Goal: Find contact information: Find contact information

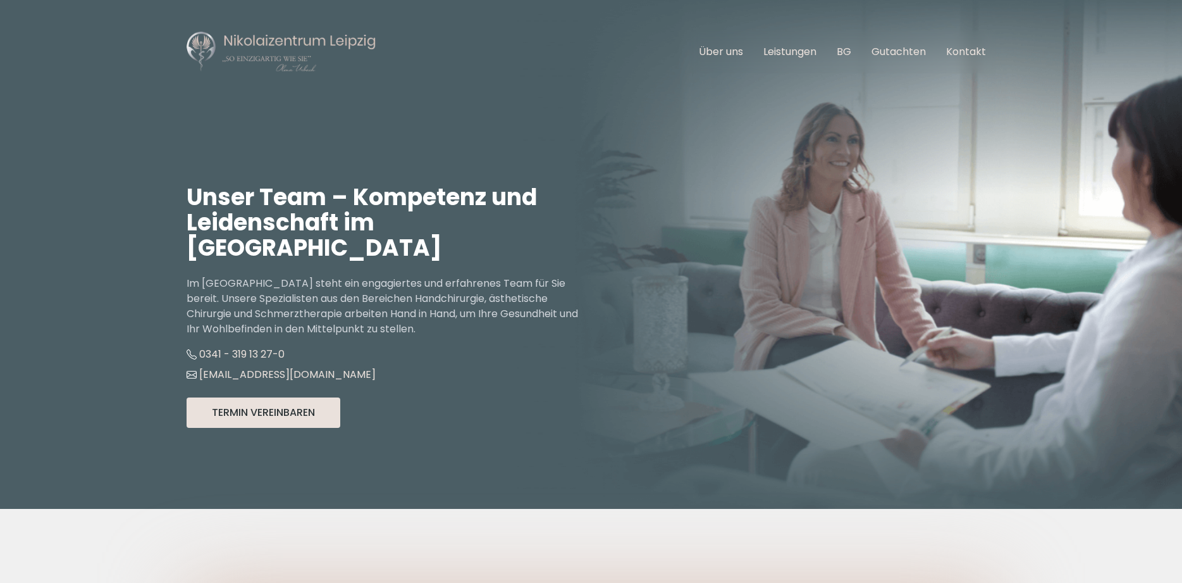
click at [262, 397] on button "Termin Vereinbaren" at bounding box center [264, 412] width 154 height 30
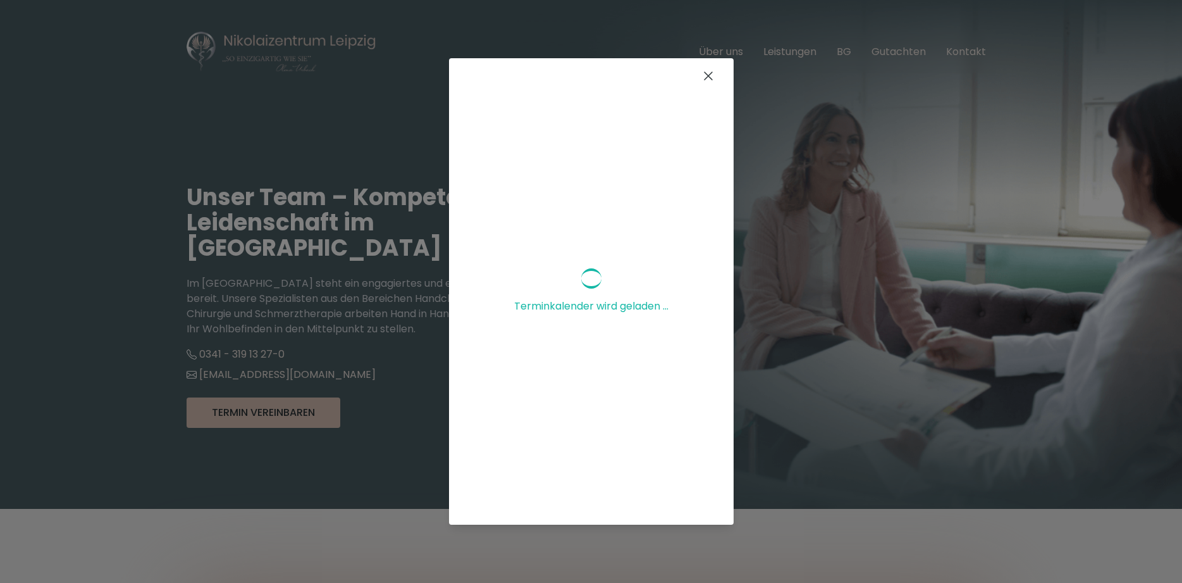
click at [708, 80] on icon at bounding box center [708, 75] width 15 height 15
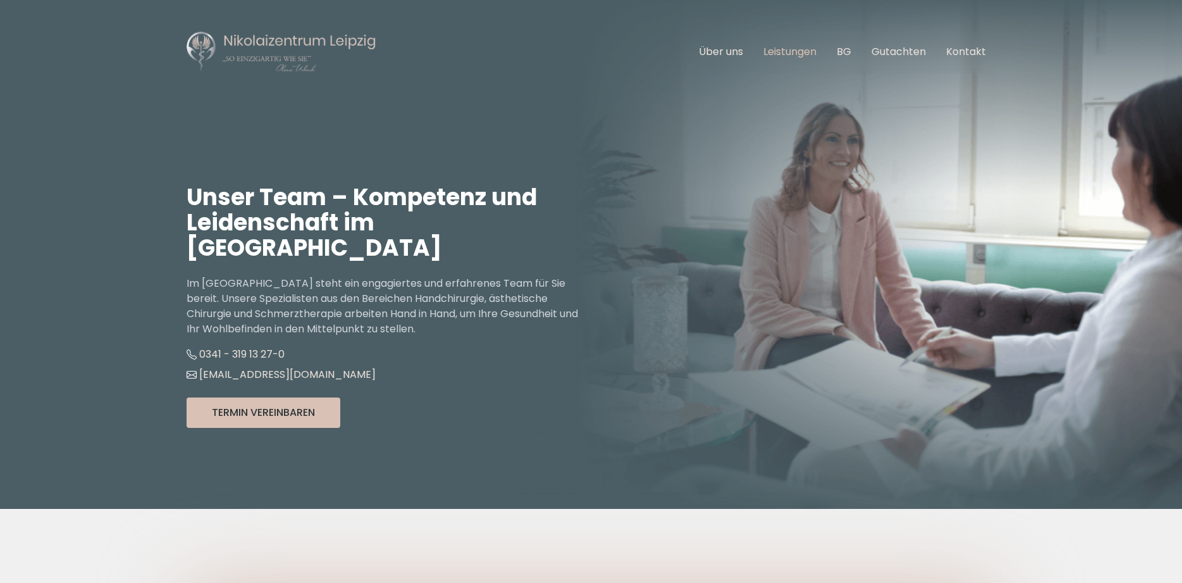
click at [788, 47] on link "Leistungen" at bounding box center [789, 51] width 53 height 15
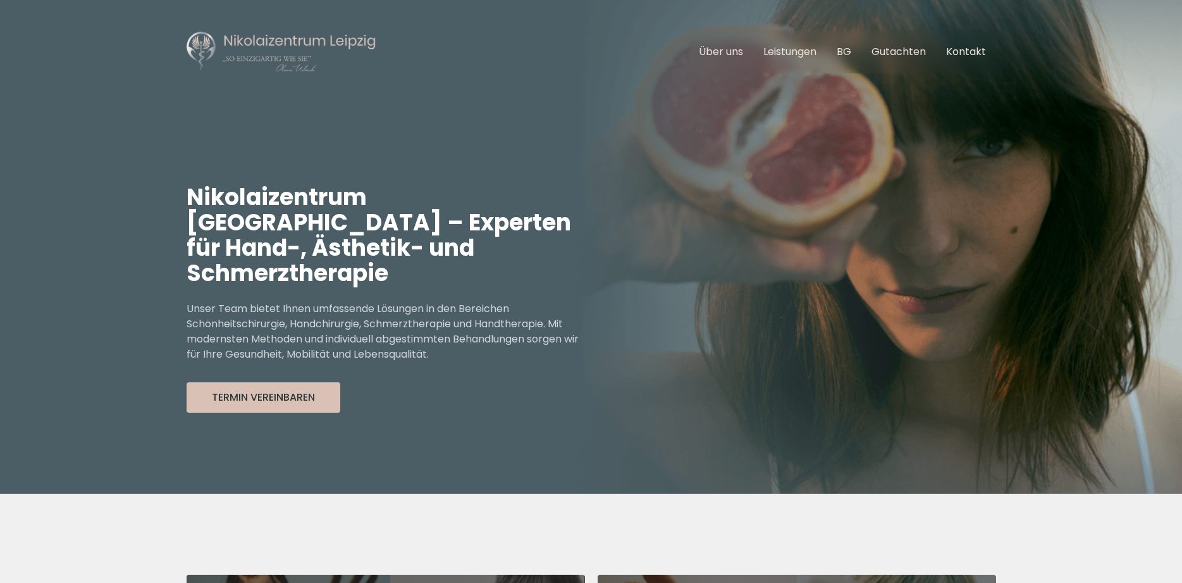
scroll to position [334, 0]
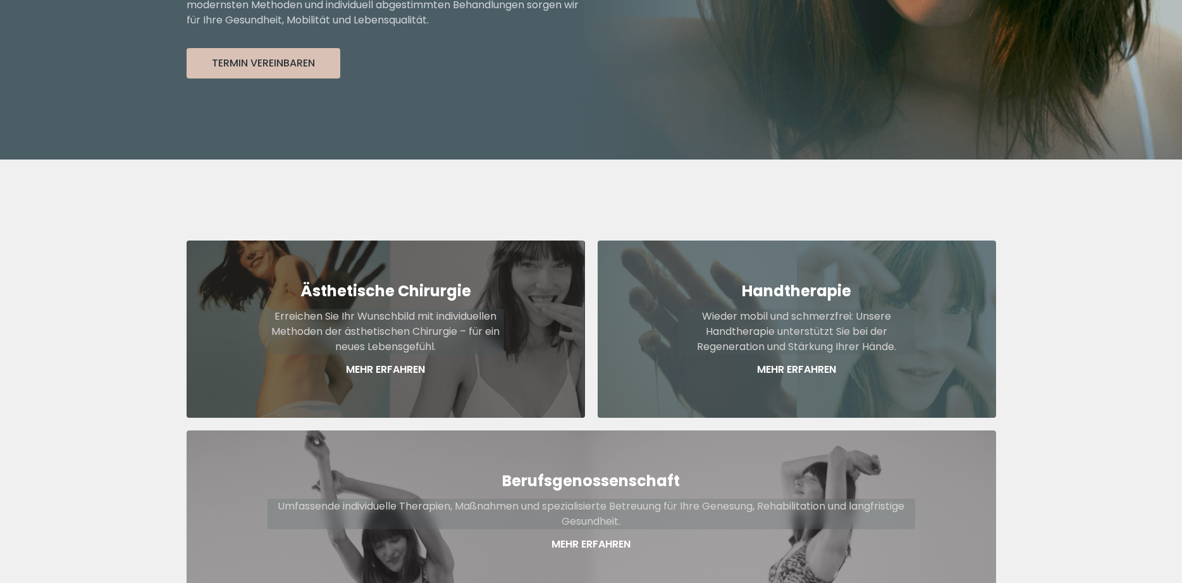
click at [781, 309] on p "Wieder mobil und schmerzfrei: Unsere Handtherapie unterstützt Sie bei der Regen…" at bounding box center [797, 332] width 237 height 46
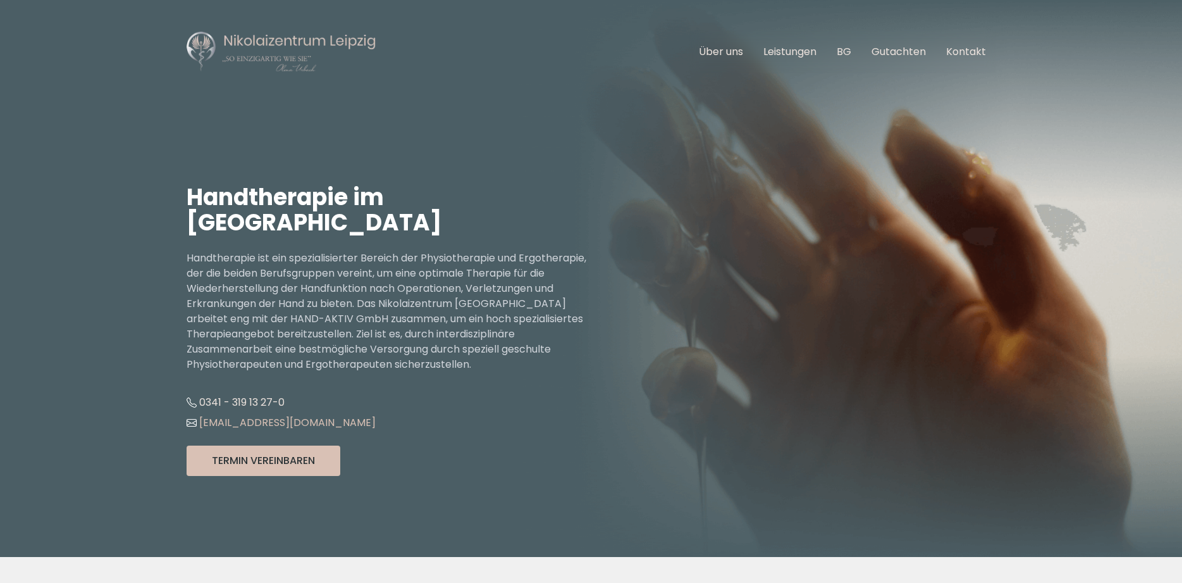
click at [267, 421] on link "[EMAIL_ADDRESS][DOMAIN_NAME]" at bounding box center [281, 422] width 189 height 15
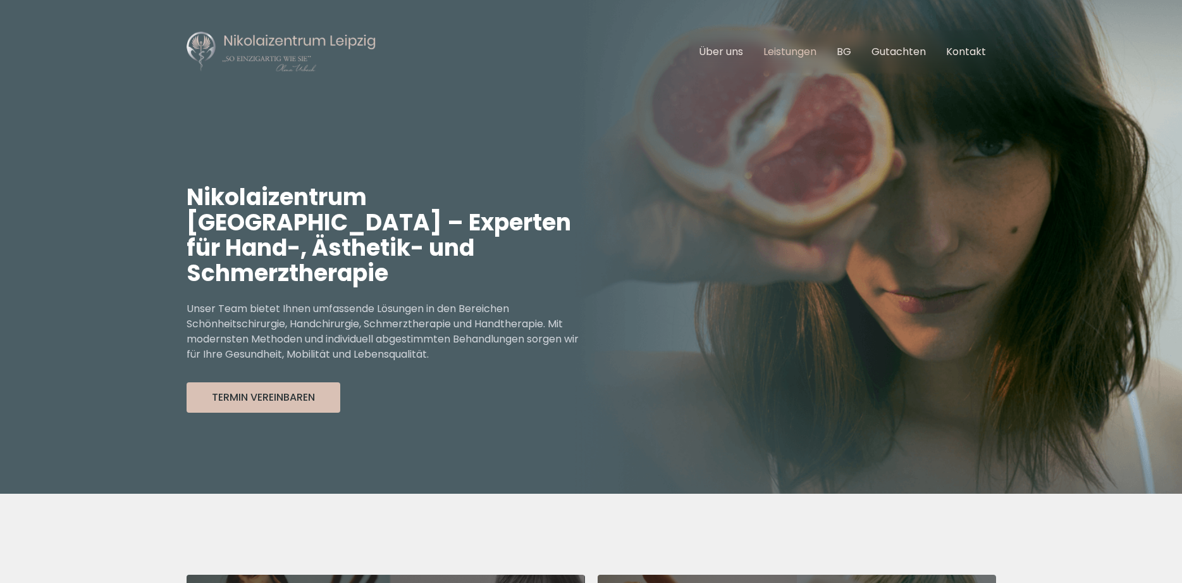
click at [784, 48] on link "Leistungen" at bounding box center [789, 51] width 53 height 15
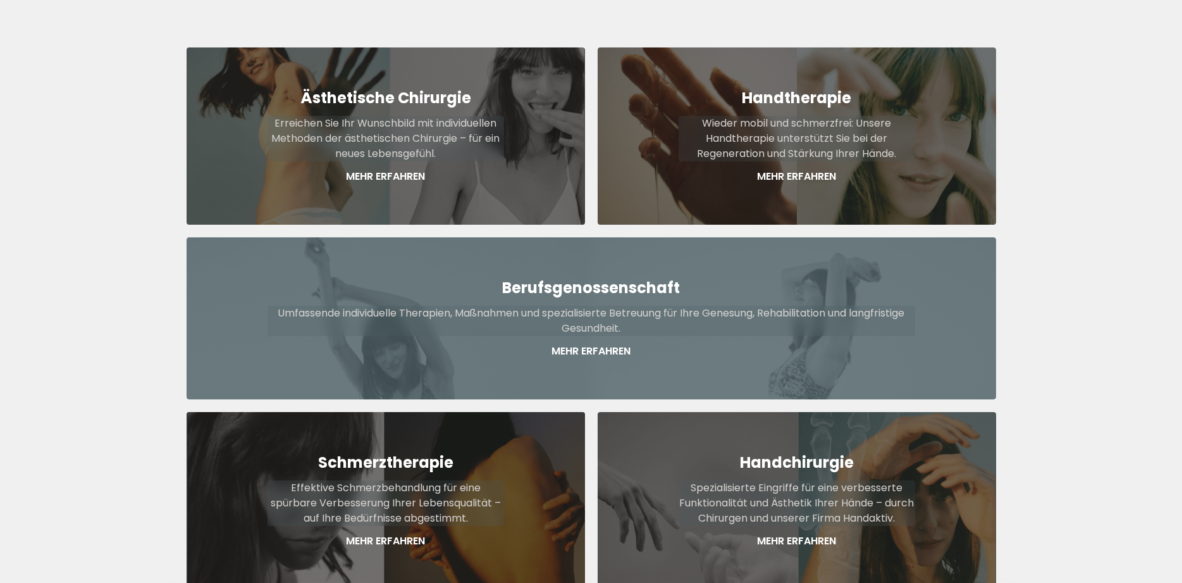
scroll to position [533, 0]
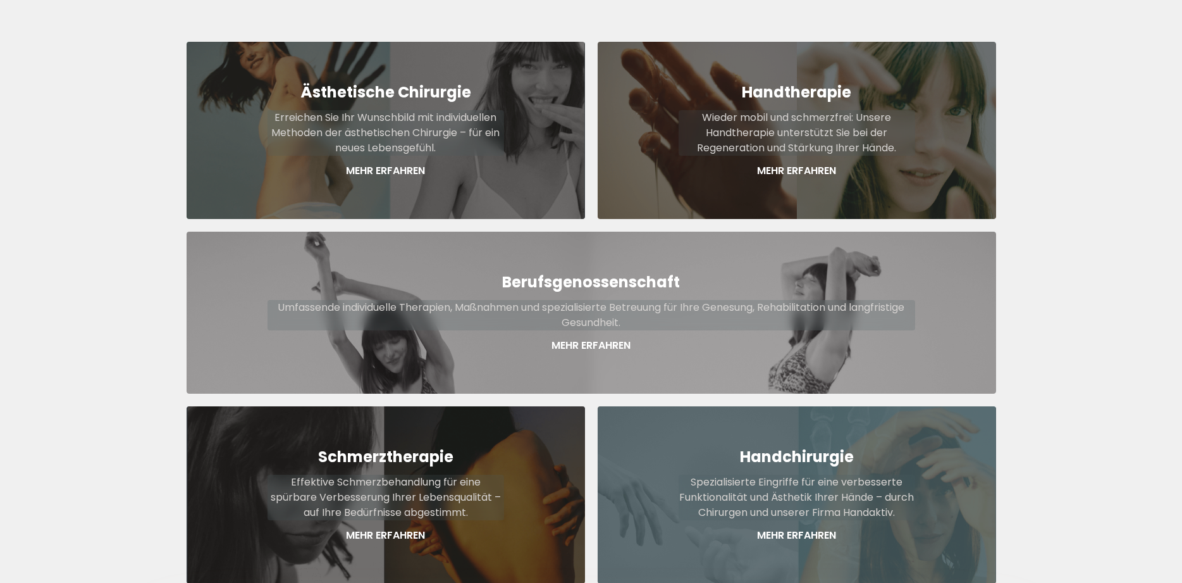
click at [786, 528] on p "Mehr Erfahren" at bounding box center [797, 535] width 237 height 15
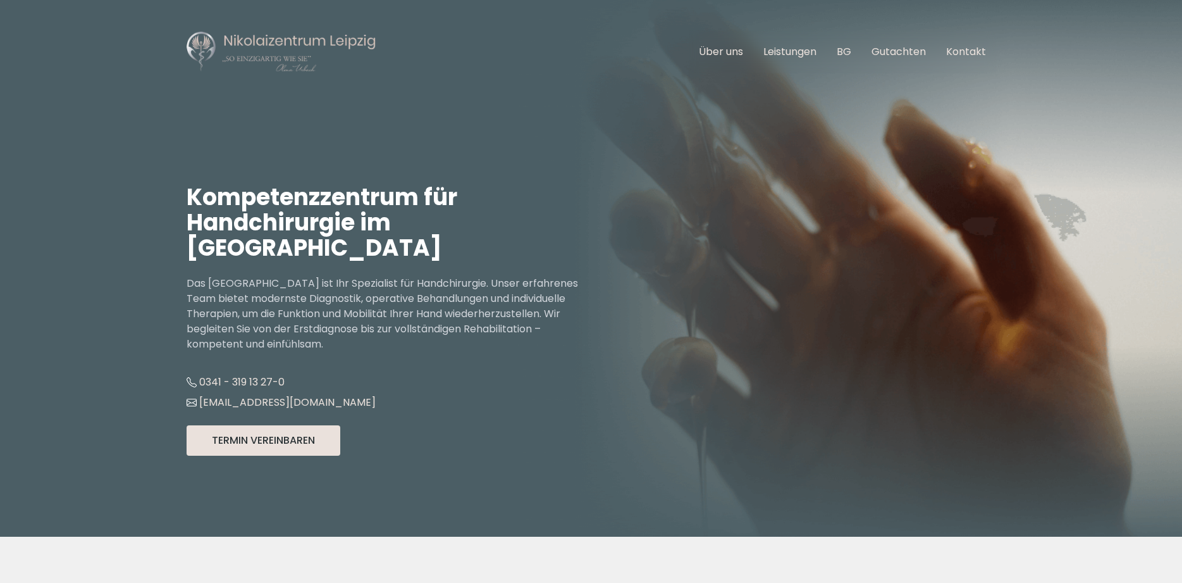
click at [264, 435] on button "Termin Vereinbaren" at bounding box center [264, 440] width 154 height 30
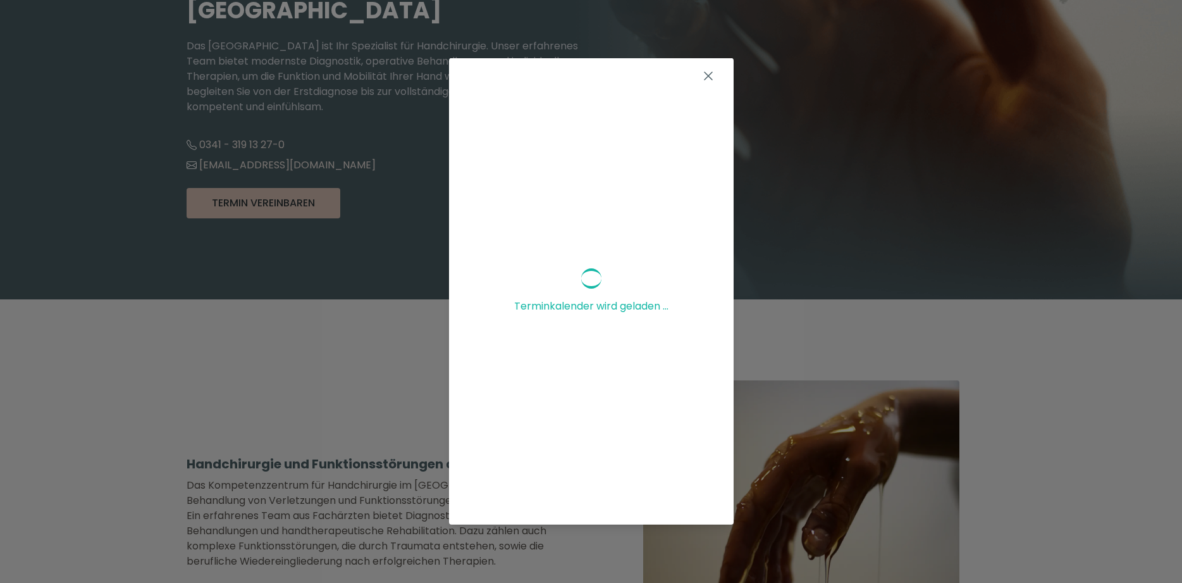
scroll to position [258, 0]
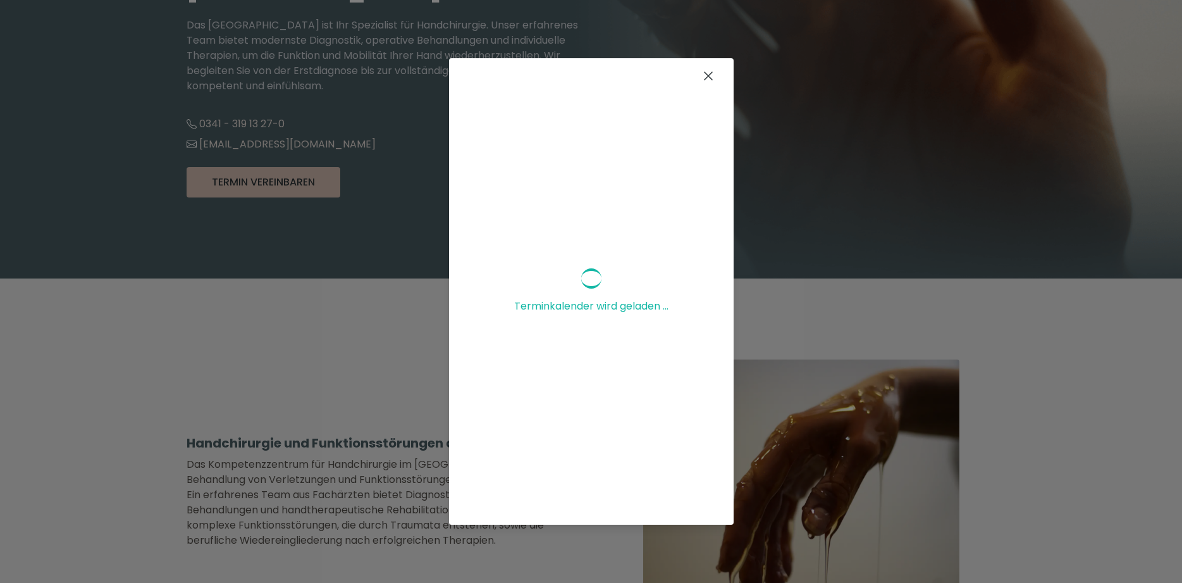
click at [712, 75] on icon at bounding box center [708, 75] width 15 height 15
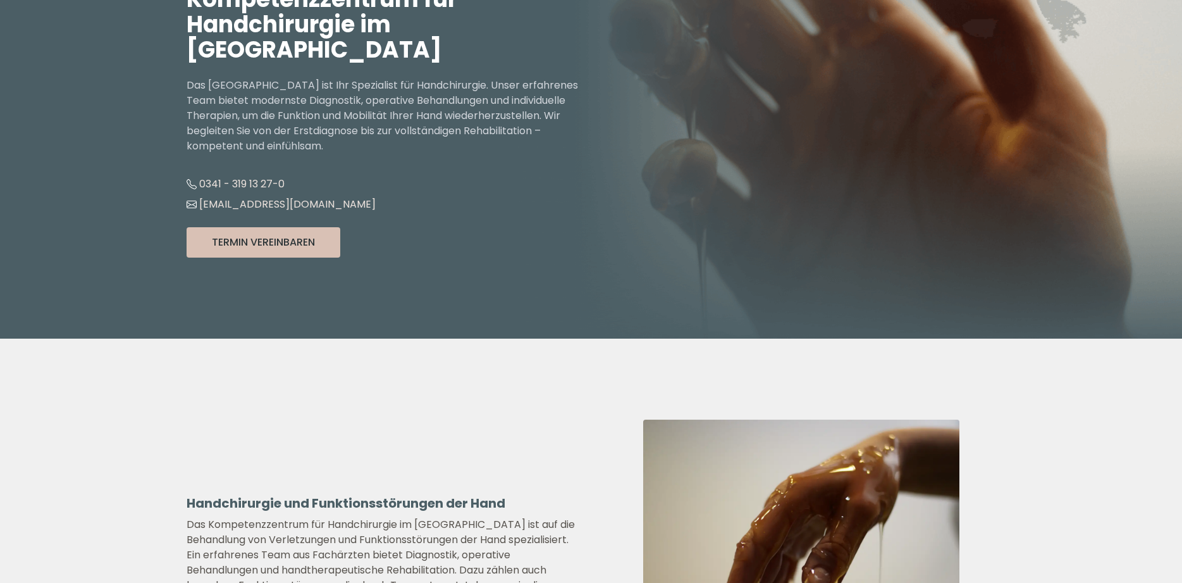
scroll to position [65, 0]
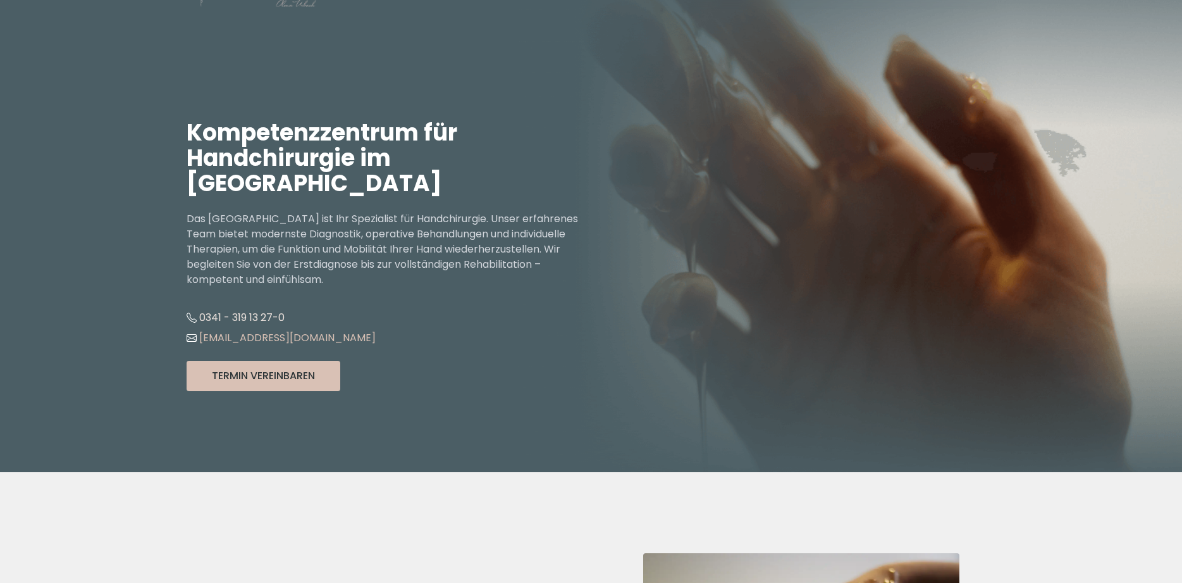
click at [263, 336] on link "[EMAIL_ADDRESS][DOMAIN_NAME]" at bounding box center [281, 337] width 189 height 15
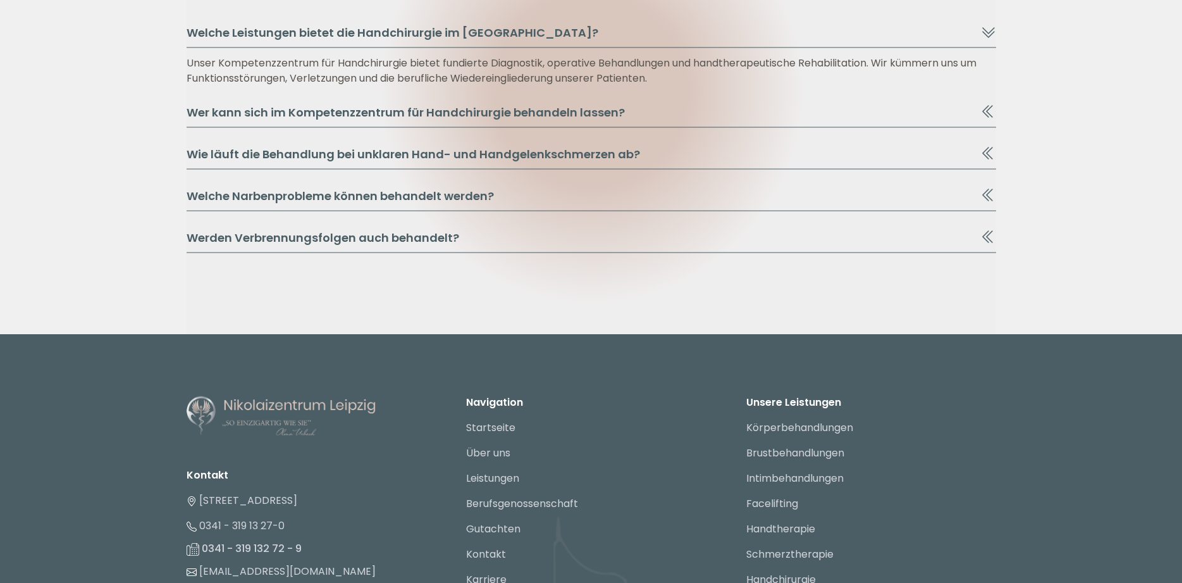
scroll to position [2645, 0]
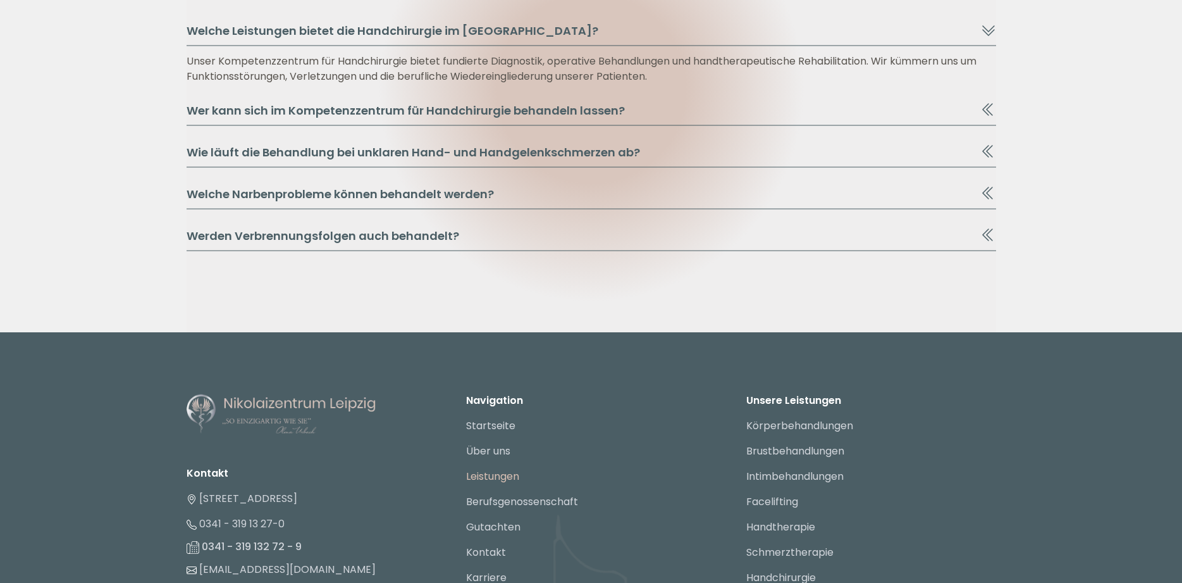
click at [503, 474] on link "Leistungen" at bounding box center [492, 476] width 53 height 15
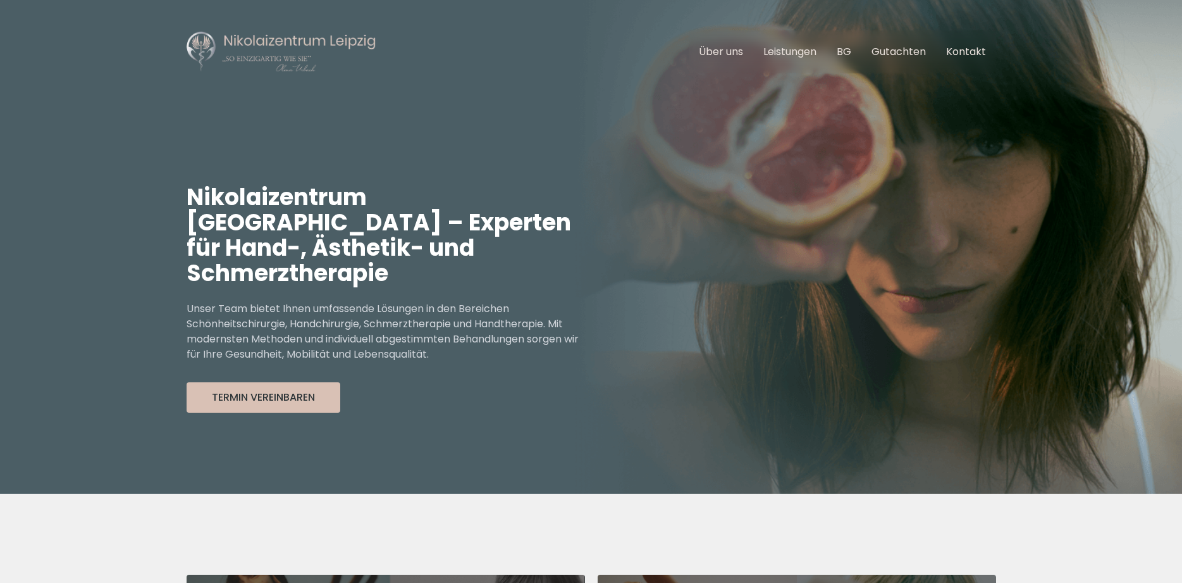
scroll to position [334, 0]
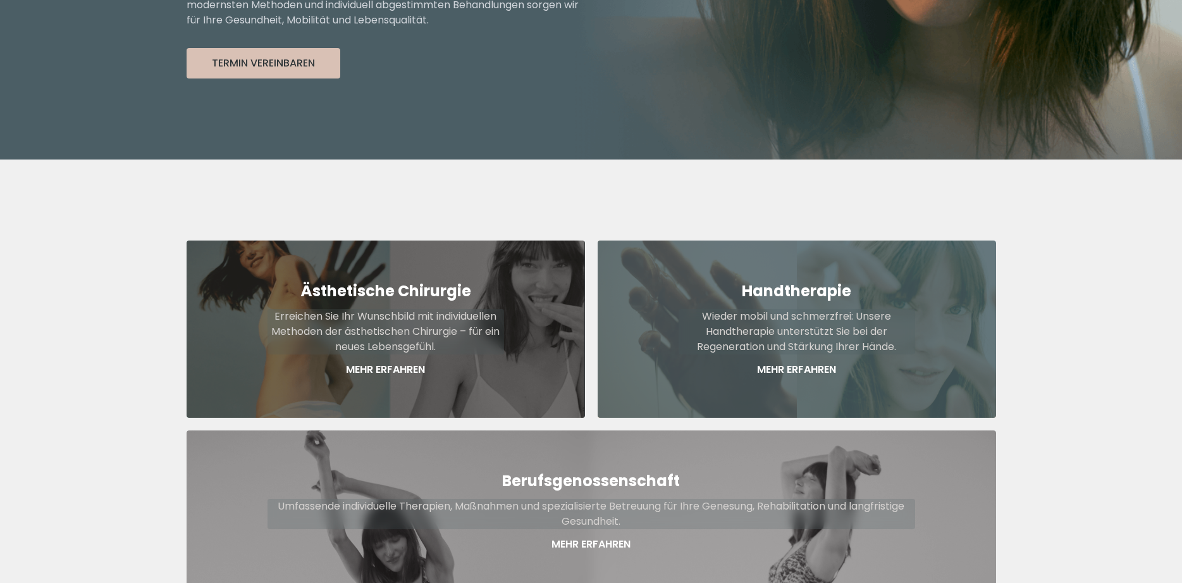
click at [790, 309] on p "Wieder mobil und schmerzfrei: Unsere Handtherapie unterstützt Sie bei der Regen…" at bounding box center [797, 332] width 237 height 46
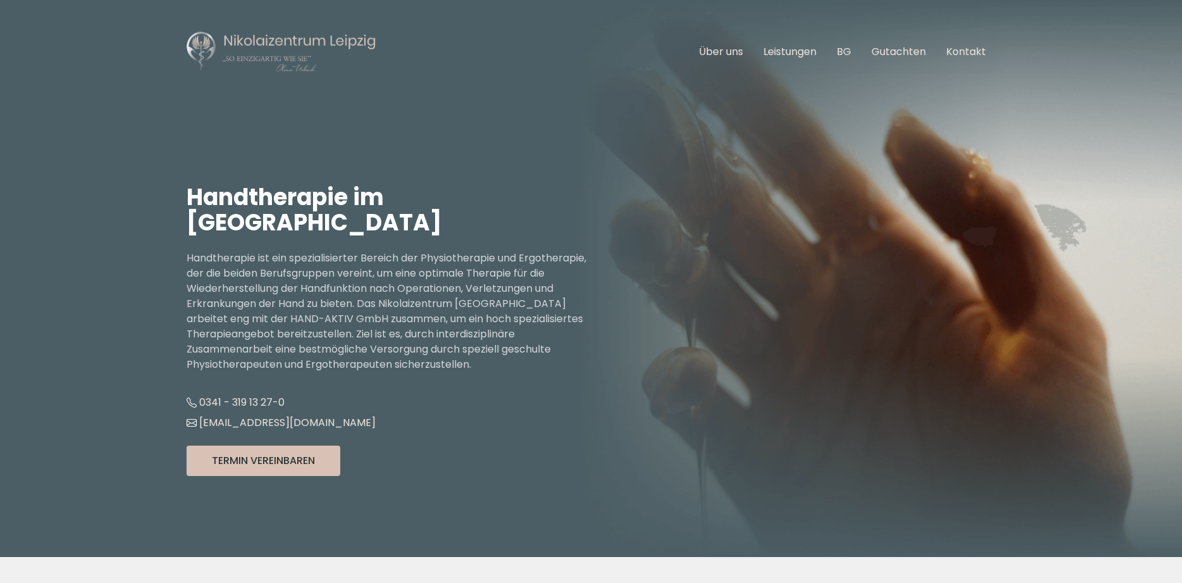
scroll to position [323, 0]
